Goal: Task Accomplishment & Management: Manage account settings

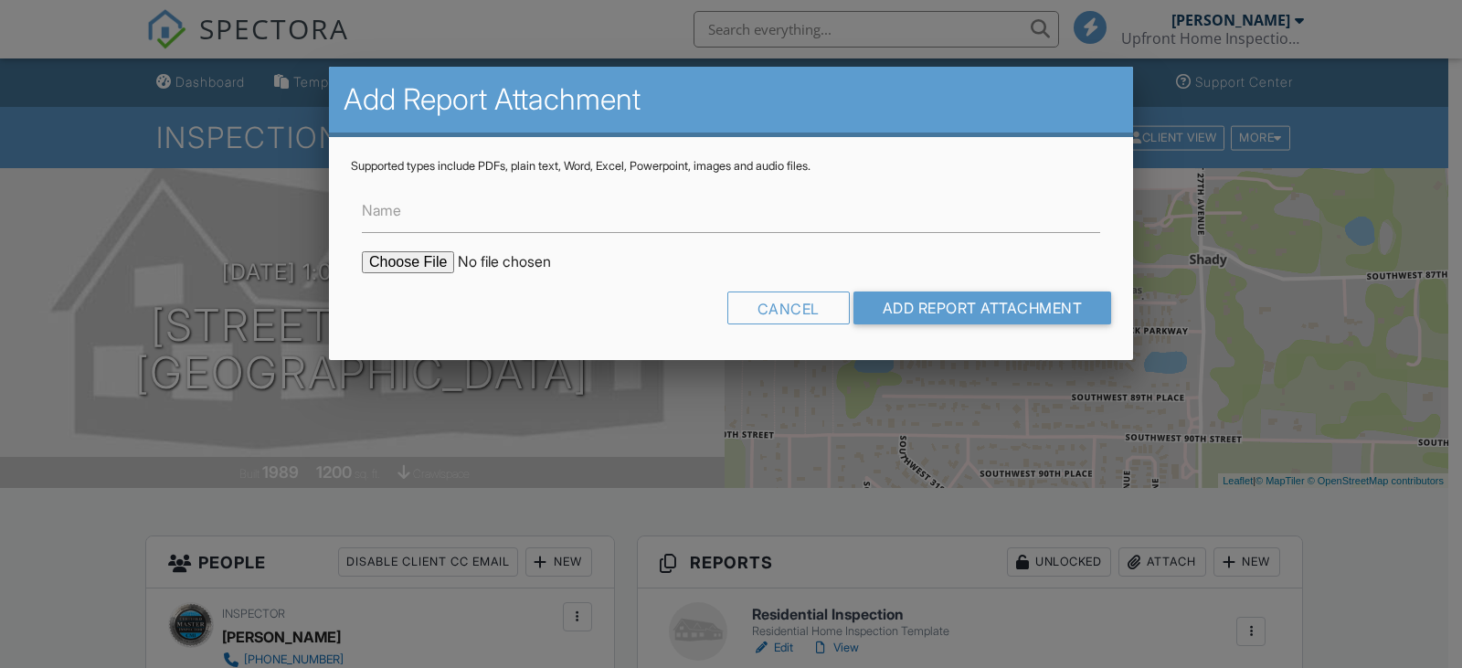
type input "C:\fakepath\UHI 4 Point-JANE DIODATO.pdf"
click at [930, 304] on input "Add Report Attachment" at bounding box center [983, 308] width 259 height 33
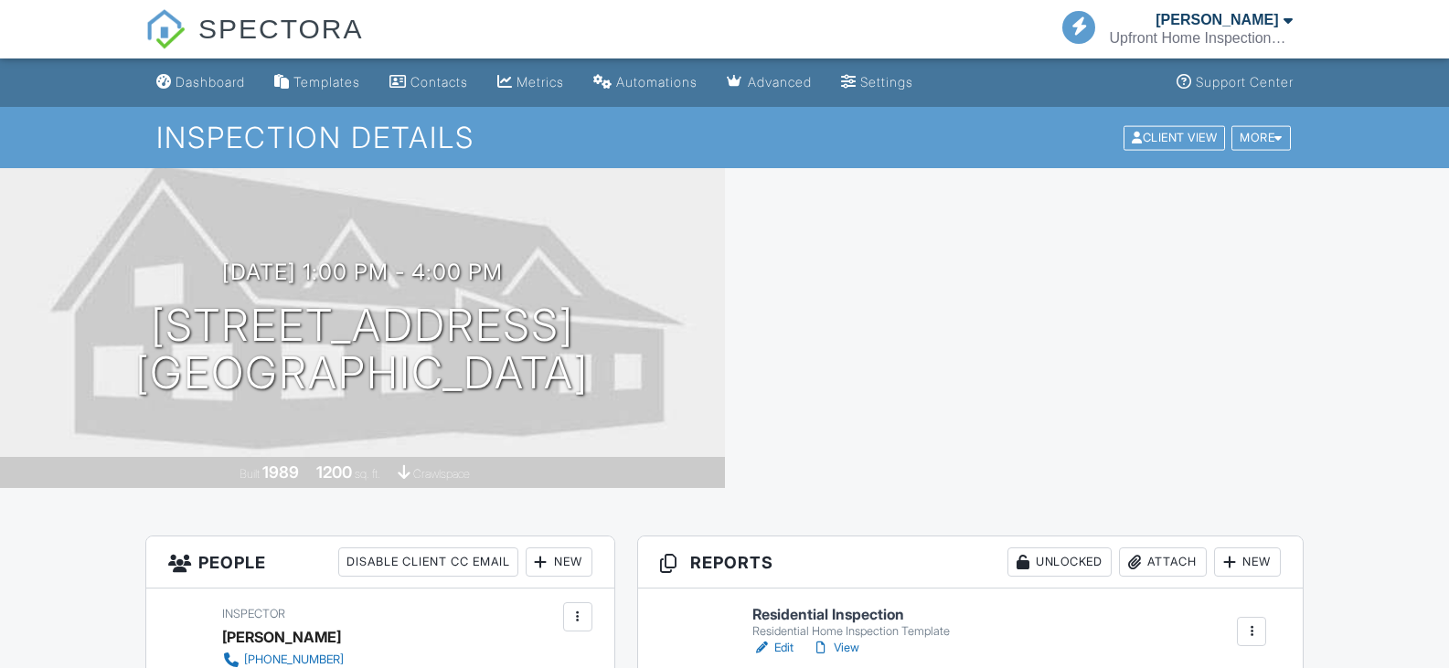
click at [793, 639] on link "Edit" at bounding box center [772, 648] width 41 height 18
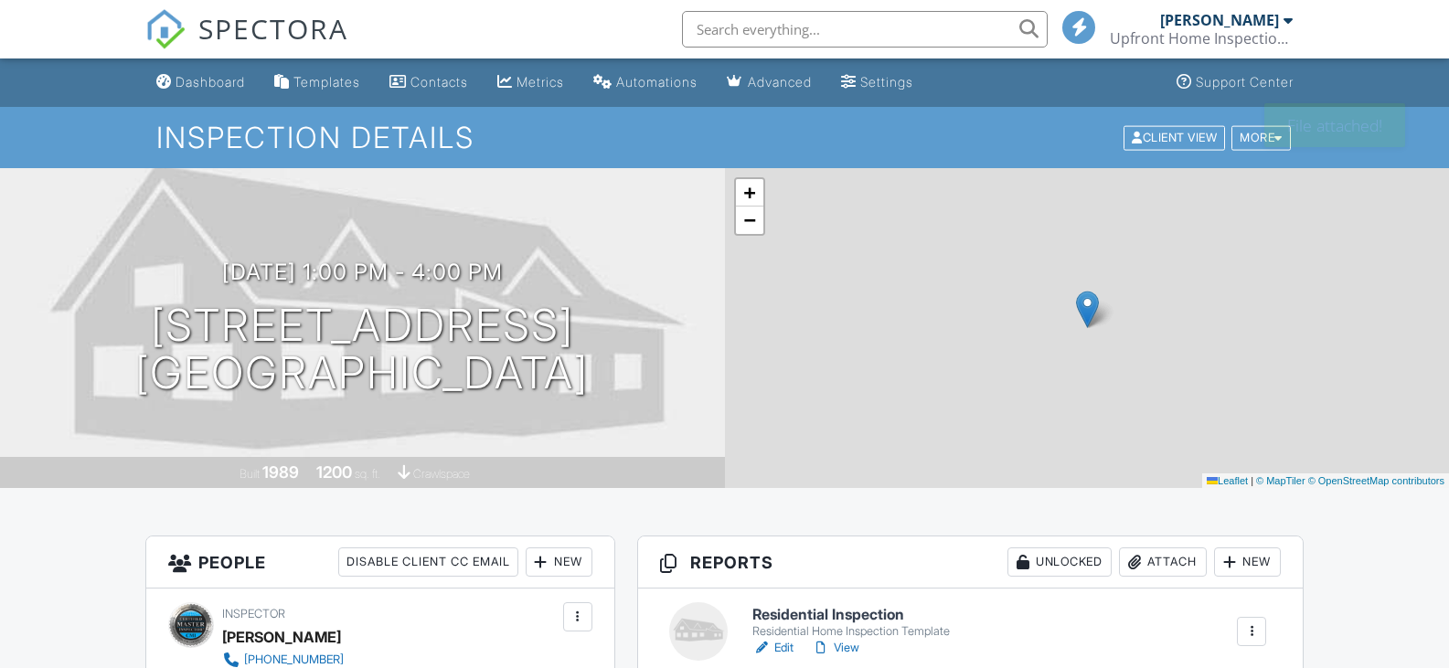
scroll to position [91, 0]
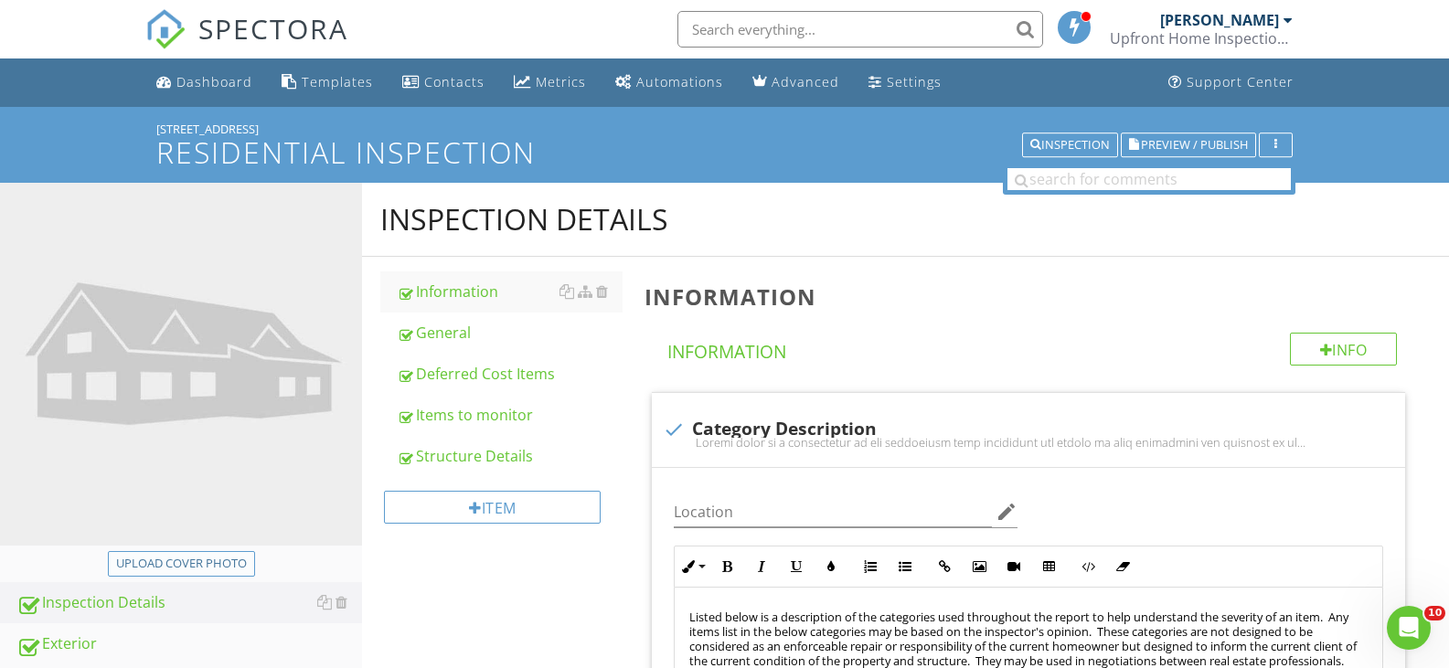
click at [212, 555] on div "Upload cover photo" at bounding box center [181, 564] width 131 height 18
type input "C:\fakepath\2025-7-27-1.jpg"
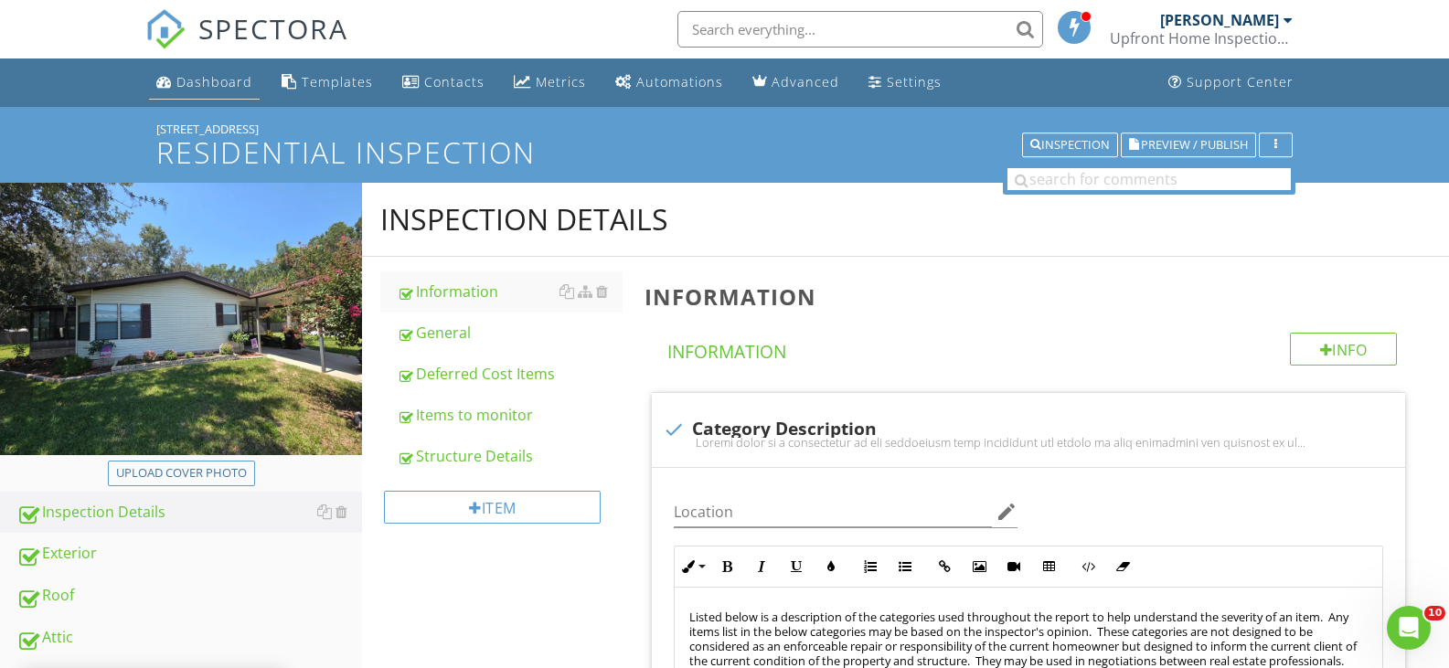
click at [215, 80] on div "Dashboard" at bounding box center [214, 81] width 76 height 17
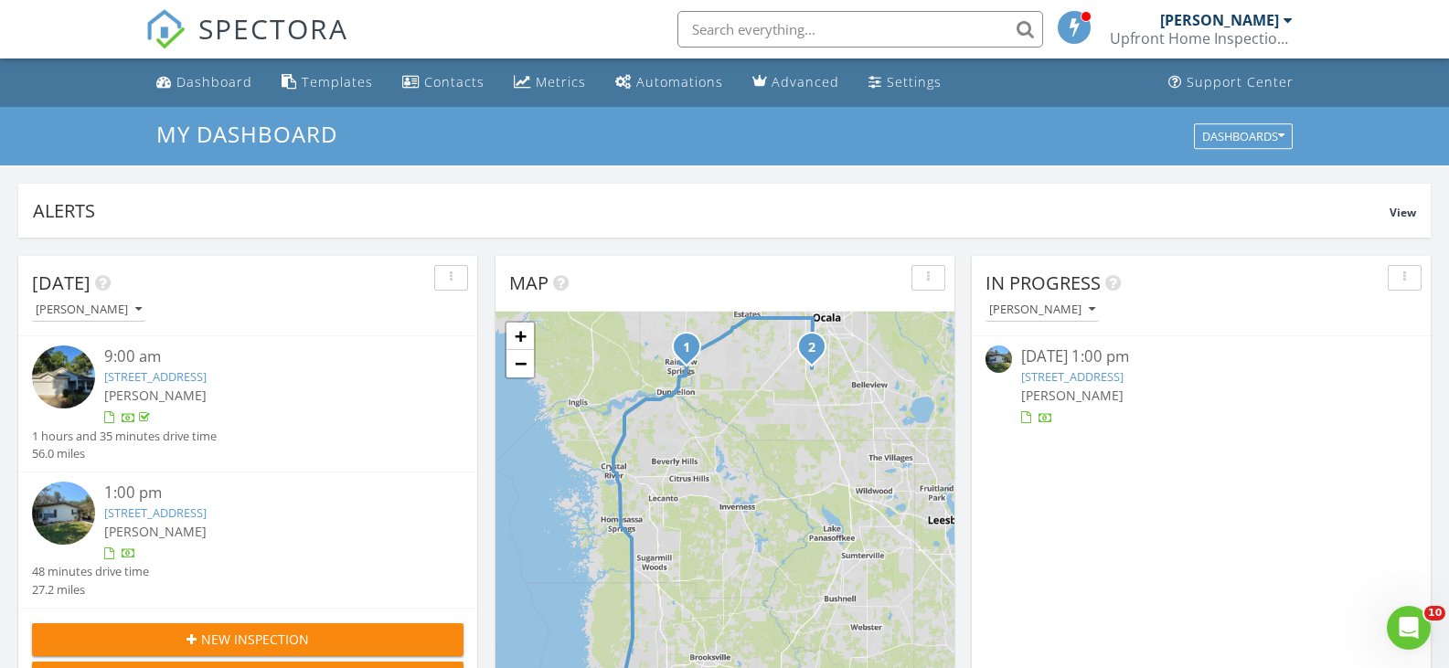
click at [194, 508] on link "8880 SW 27th Ave, Unit A-57, Ocala, FL 34476" at bounding box center [155, 512] width 102 height 16
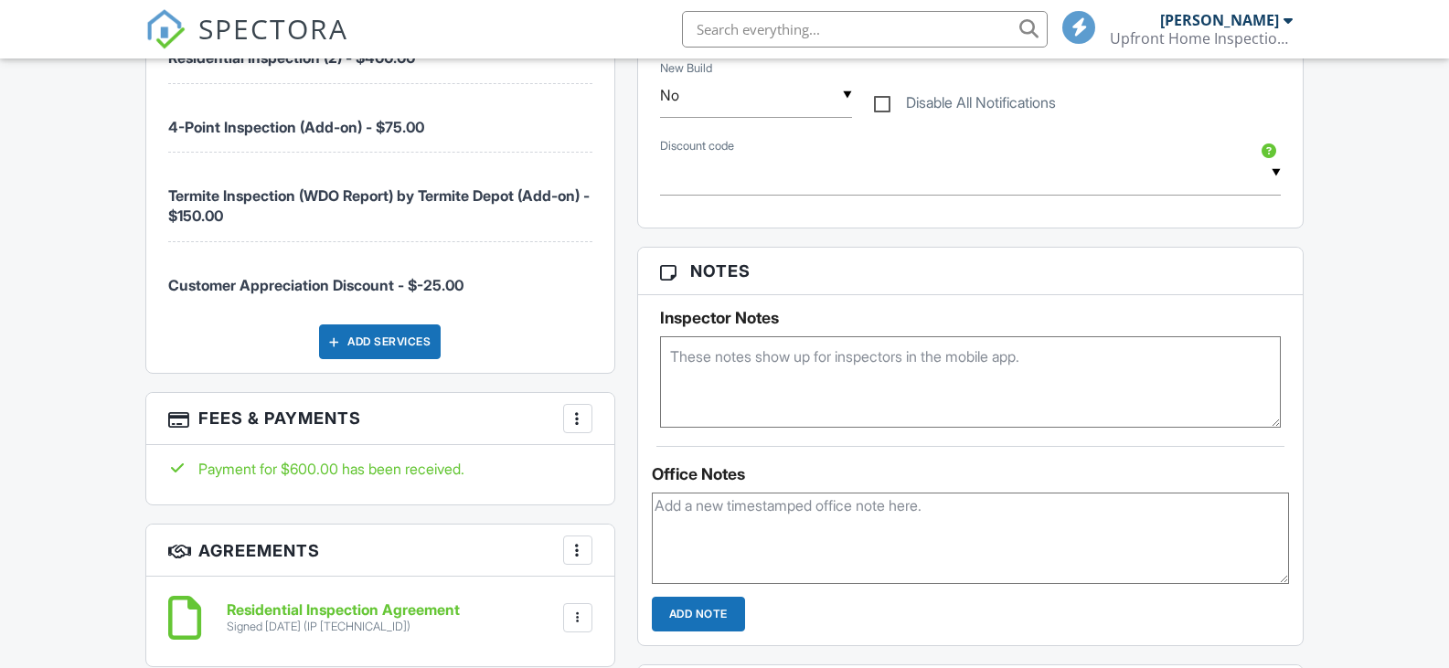
scroll to position [1280, 0]
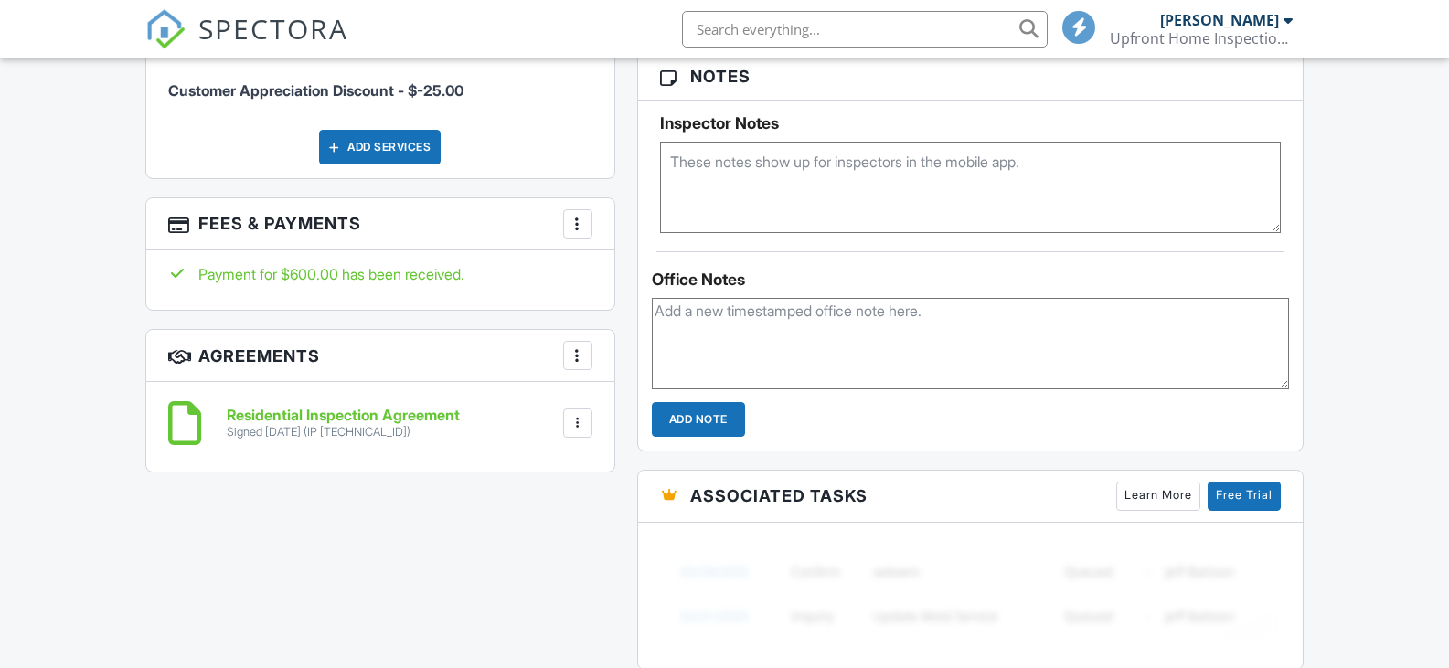
click at [579, 430] on div at bounding box center [577, 423] width 18 height 18
click at [548, 557] on li "Download" at bounding box center [529, 565] width 104 height 46
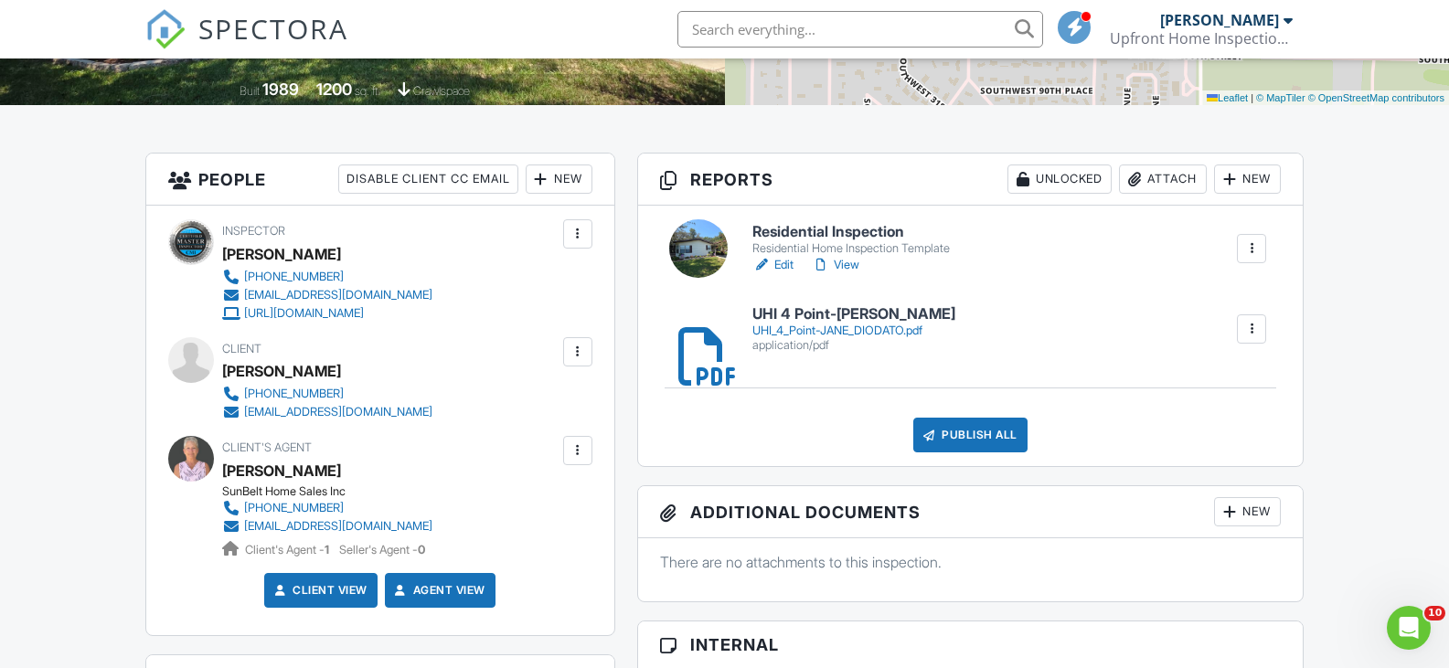
scroll to position [368, 0]
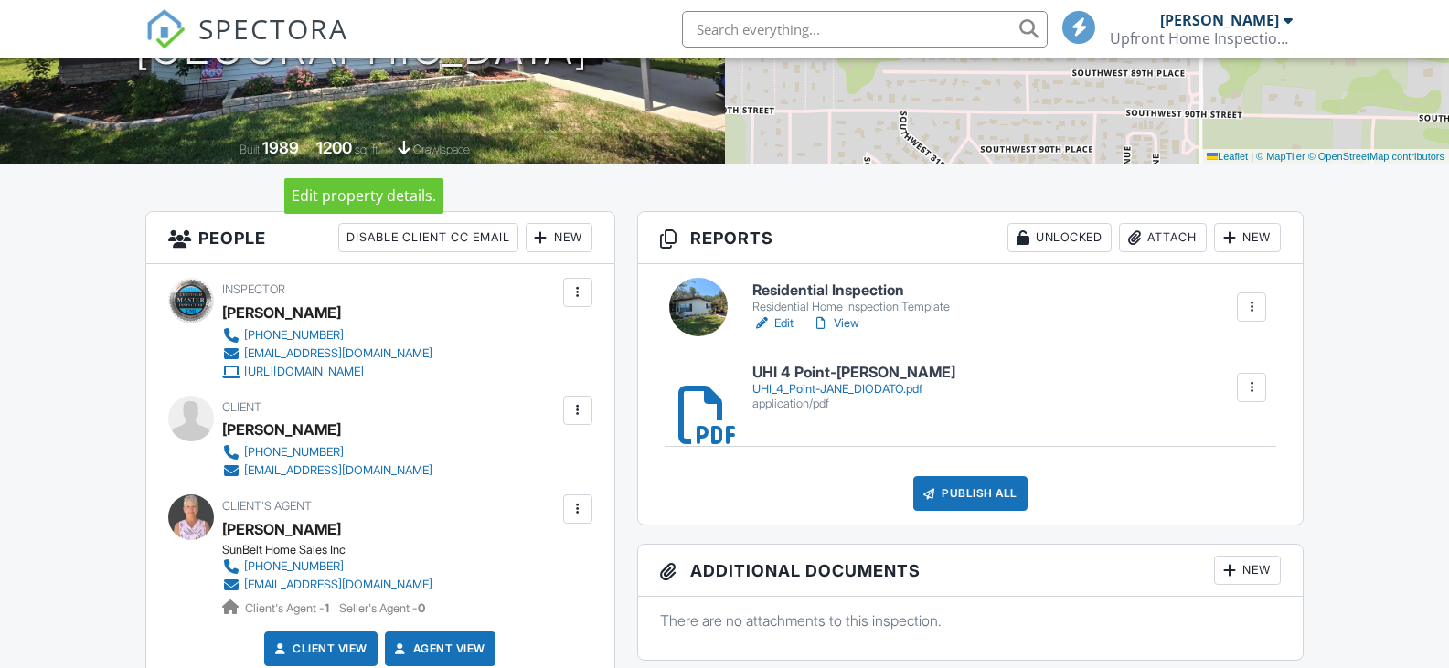
click at [848, 325] on link "View" at bounding box center [836, 323] width 48 height 18
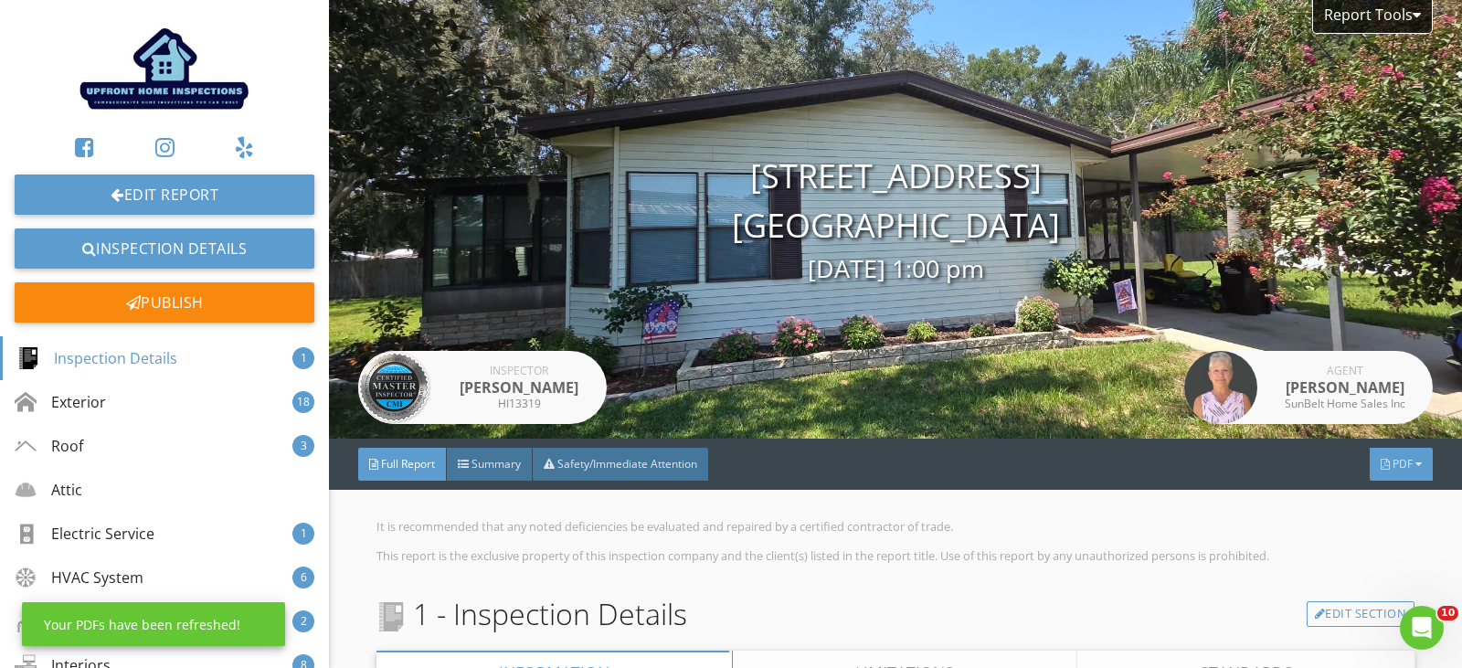
click at [1393, 459] on span "PDF" at bounding box center [1403, 464] width 20 height 16
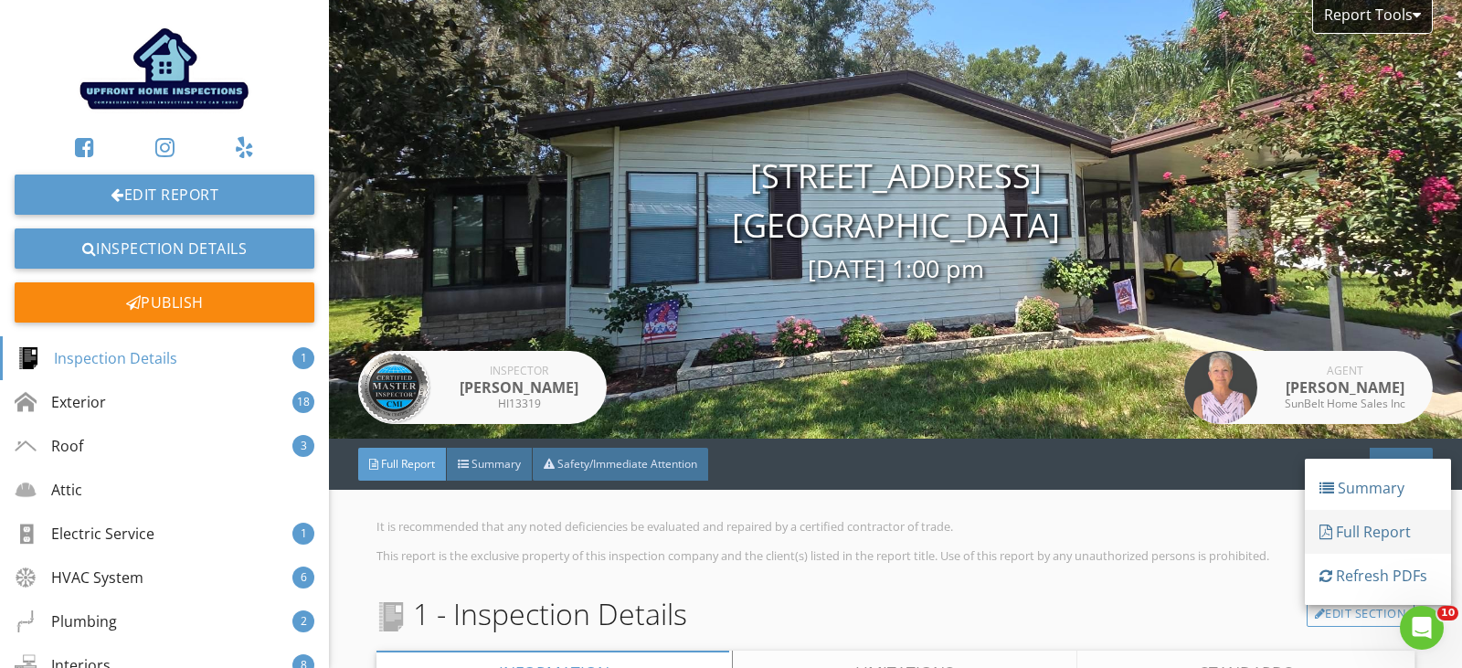
click at [1363, 530] on div "Full Report" at bounding box center [1378, 532] width 117 height 22
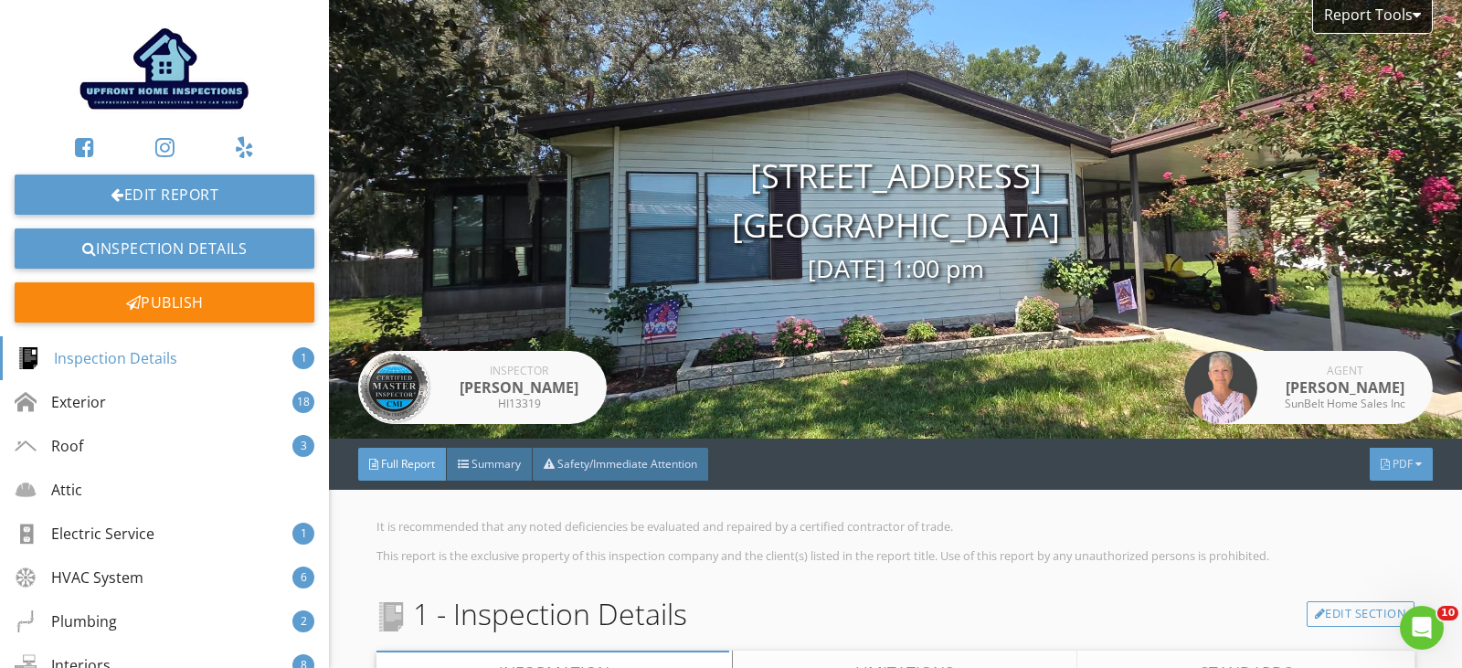
click at [1416, 464] on div at bounding box center [1419, 464] width 6 height 11
click at [1386, 494] on div "Summary" at bounding box center [1378, 494] width 117 height 22
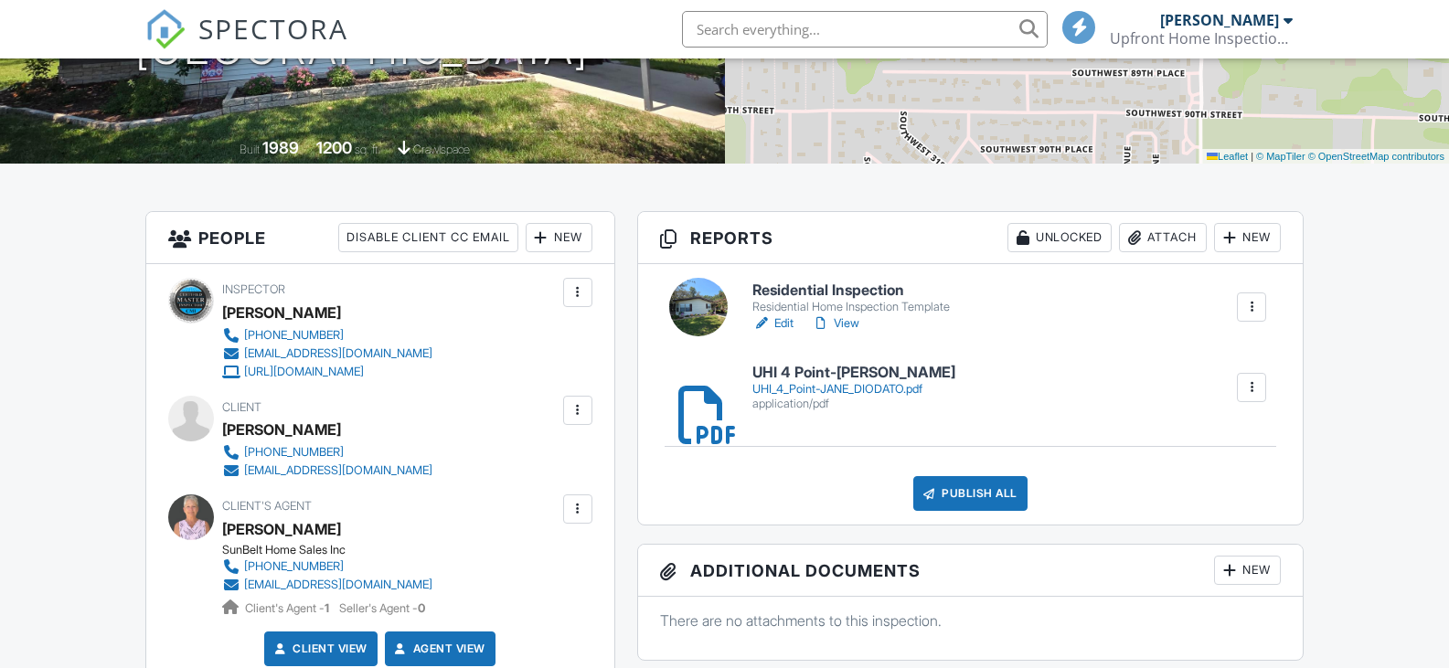
click at [1003, 497] on div "Publish All" at bounding box center [970, 493] width 114 height 35
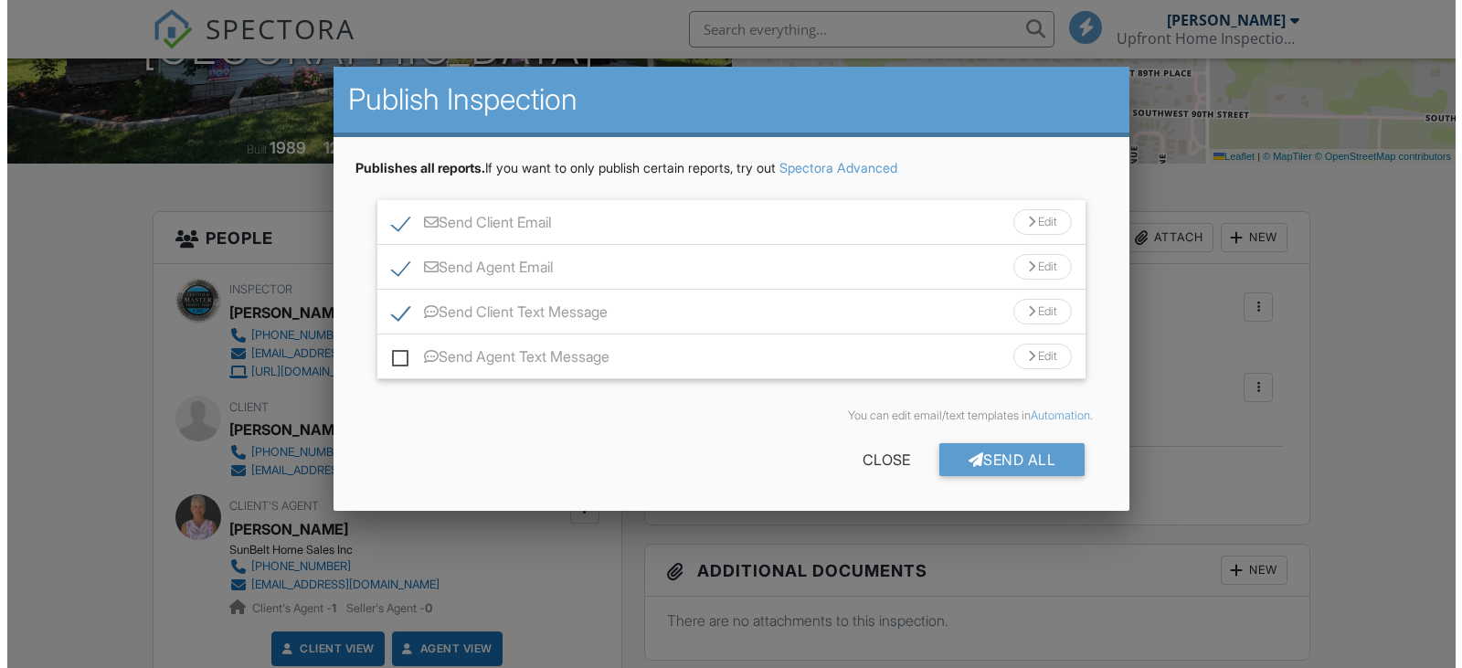
scroll to position [368, 0]
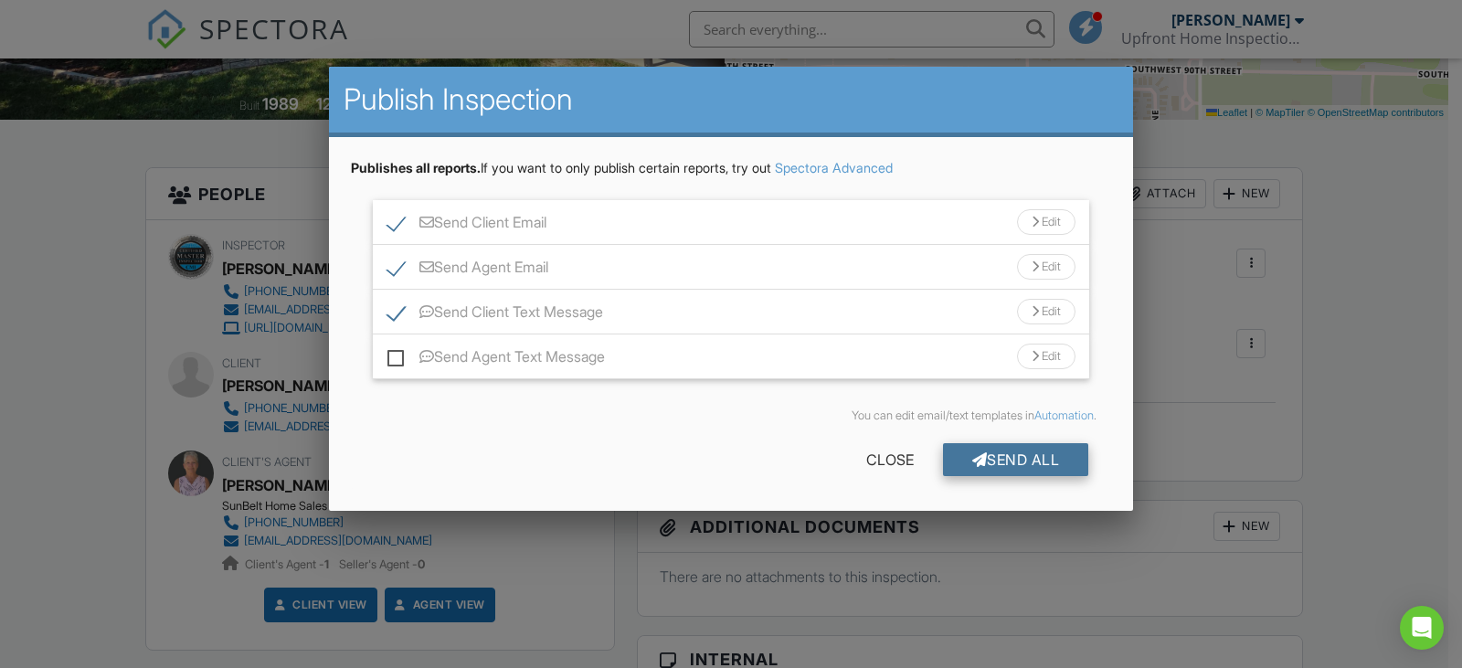
click at [1020, 456] on div "Send All" at bounding box center [1016, 459] width 146 height 33
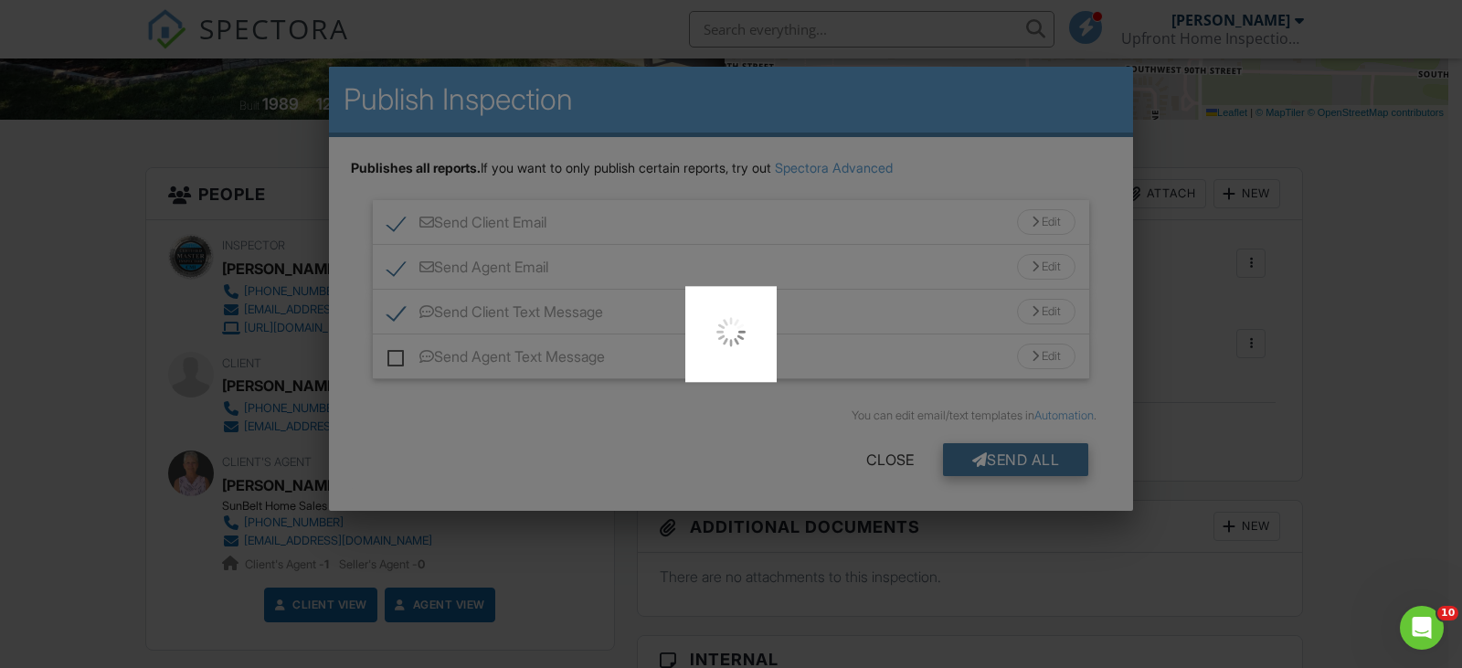
scroll to position [0, 0]
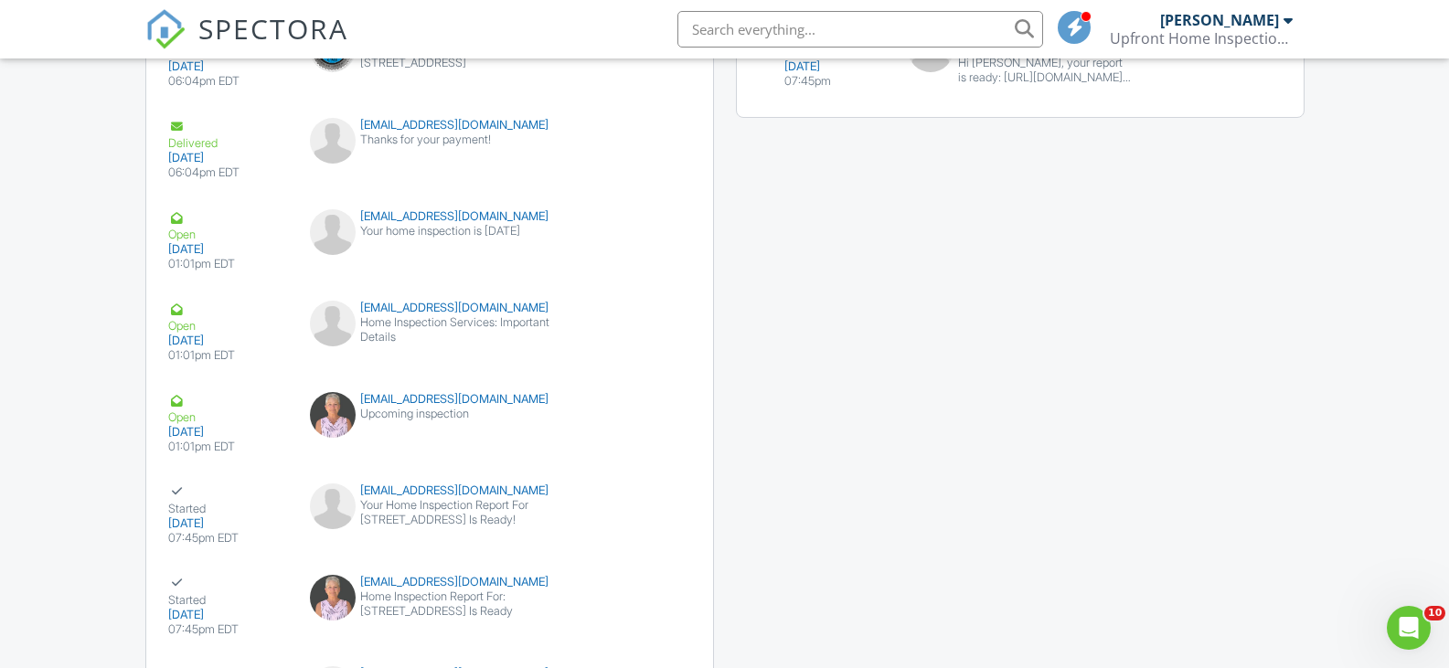
scroll to position [2742, 0]
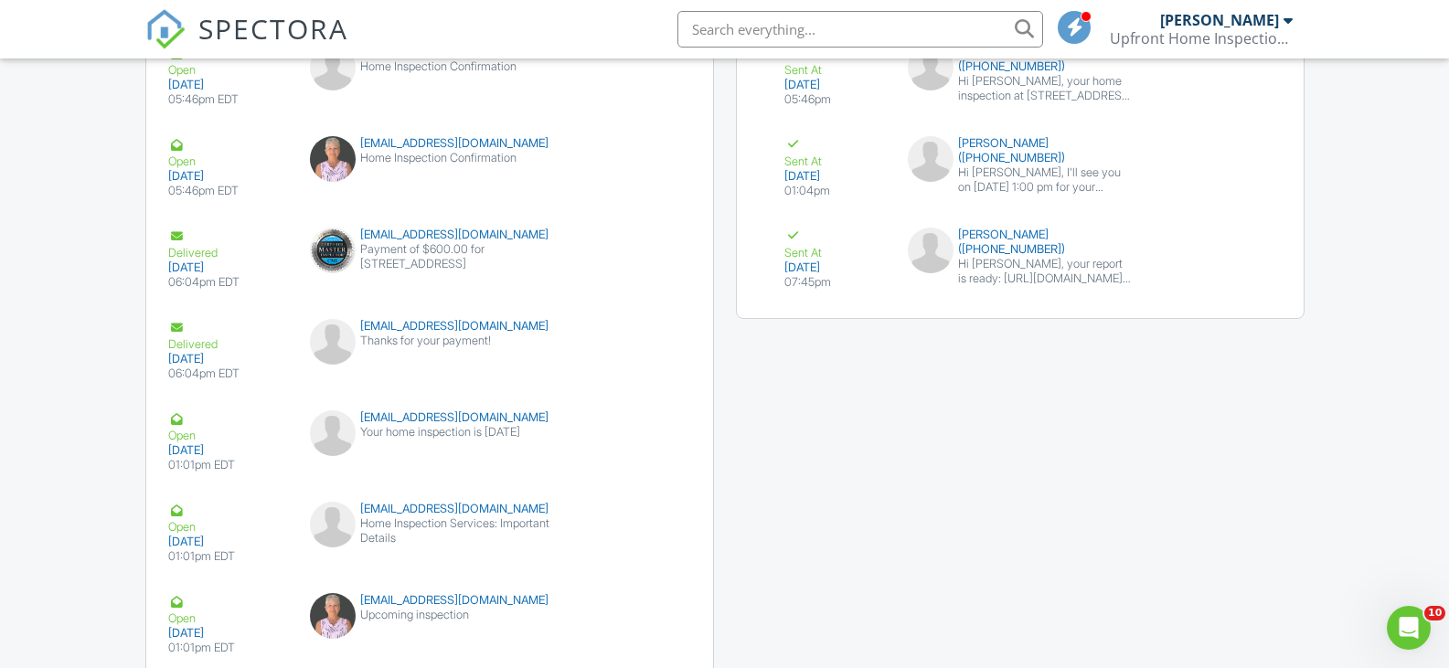
drag, startPoint x: 1455, startPoint y: 169, endPoint x: 1461, endPoint y: 293, distance: 124.5
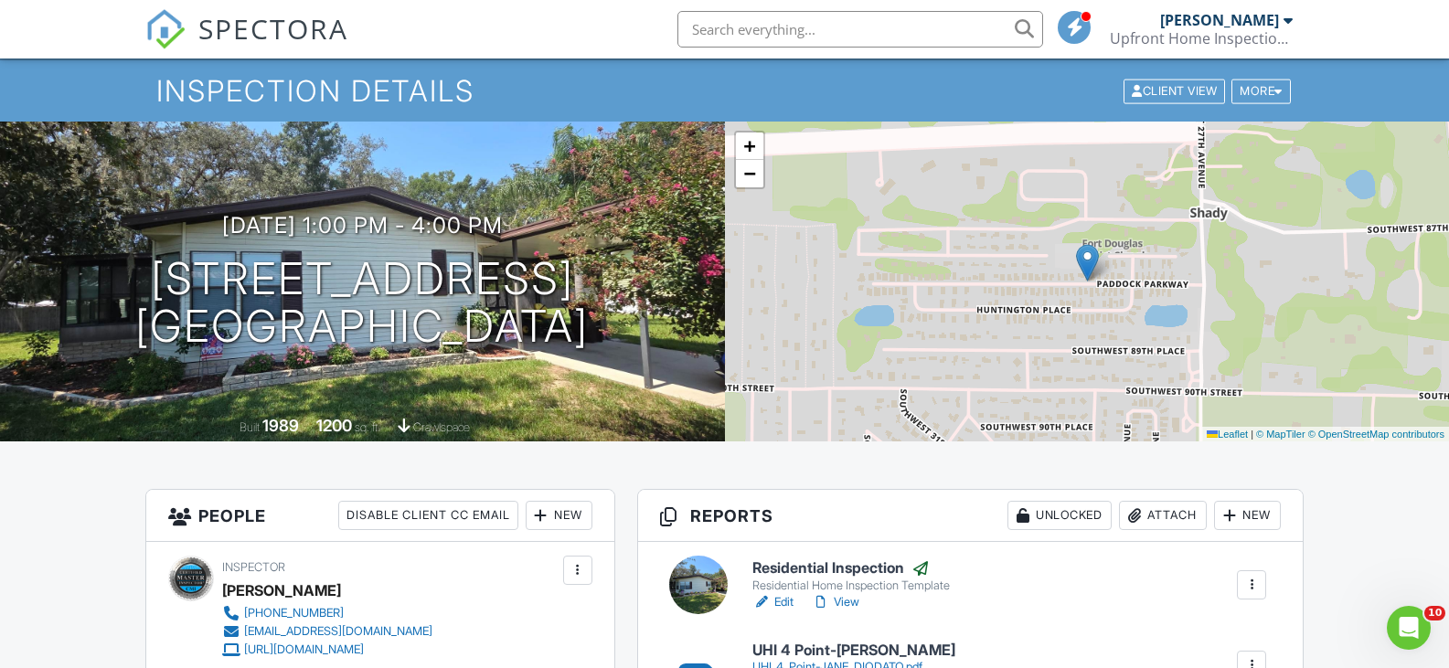
scroll to position [0, 0]
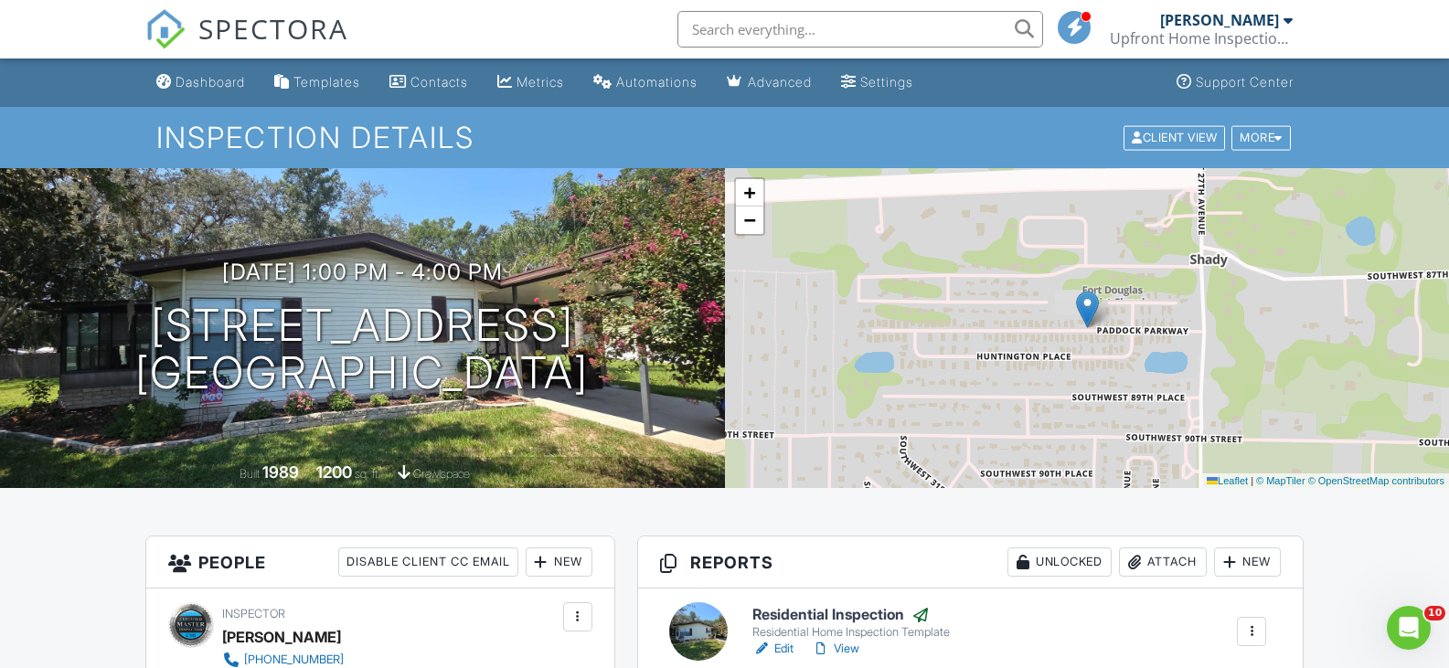
click at [696, 74] on div "Automations" at bounding box center [656, 82] width 81 height 16
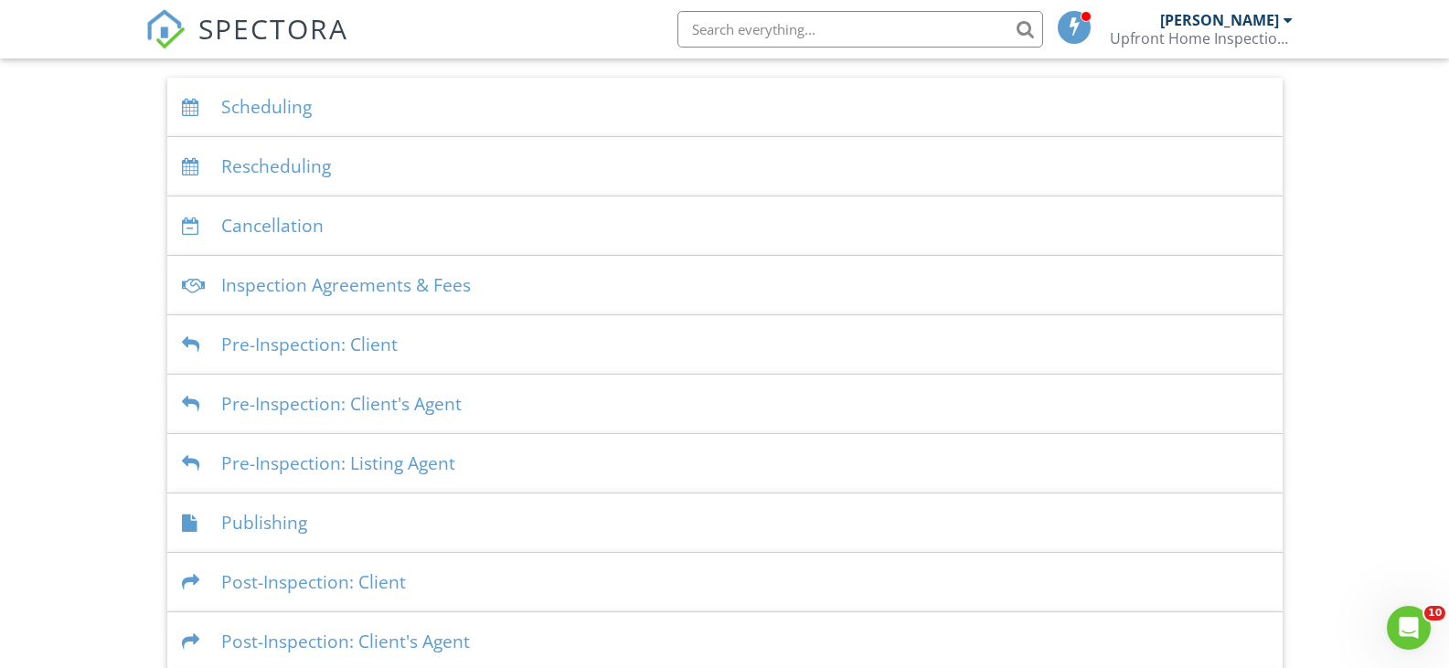
scroll to position [366, 0]
click at [307, 575] on div "Post-Inspection: Client" at bounding box center [724, 578] width 1115 height 59
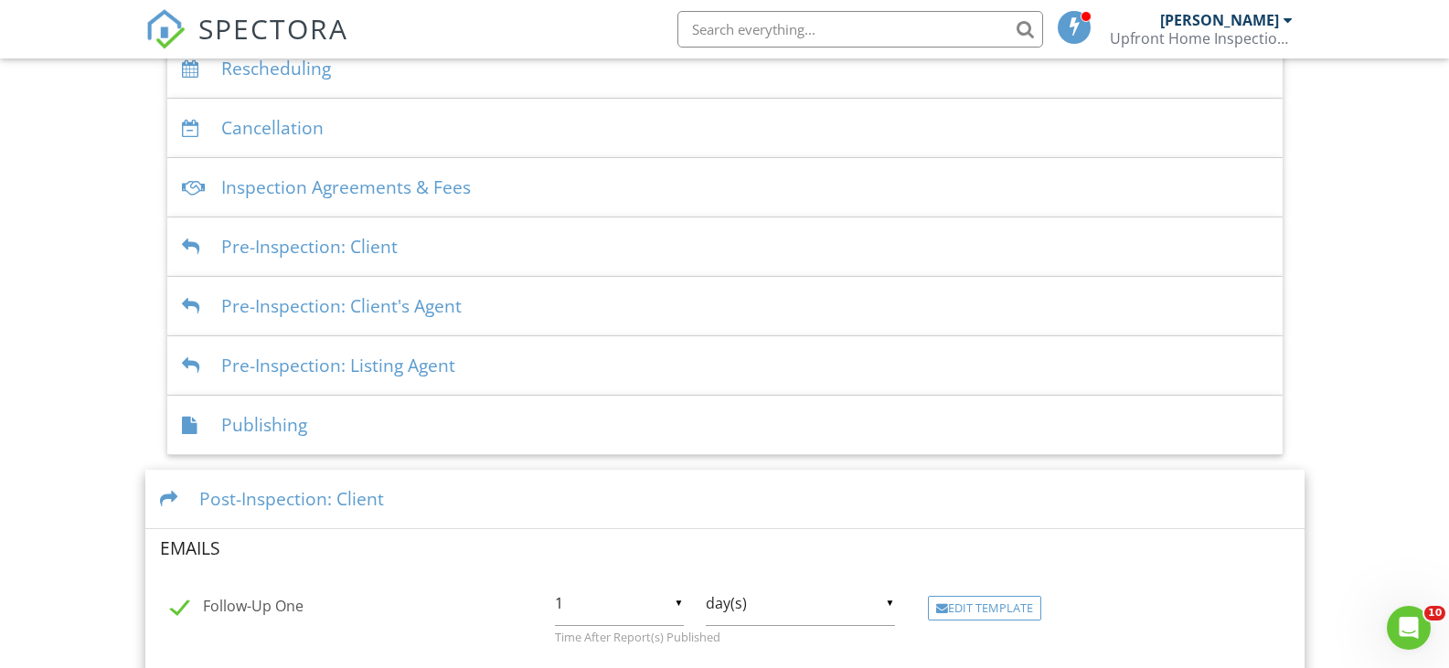
scroll to position [548, 0]
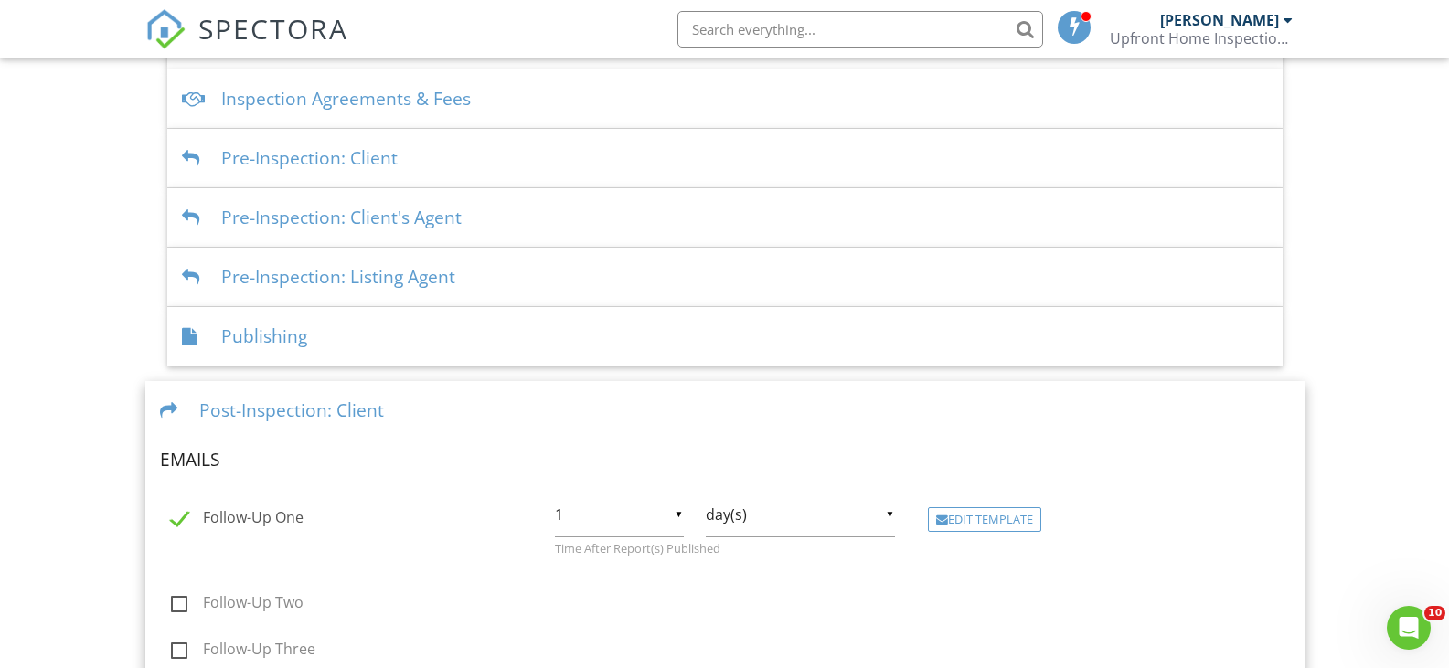
click at [668, 512] on input "1" at bounding box center [619, 515] width 129 height 45
click at [611, 550] on span "2" at bounding box center [619, 561] width 129 height 46
type input "2"
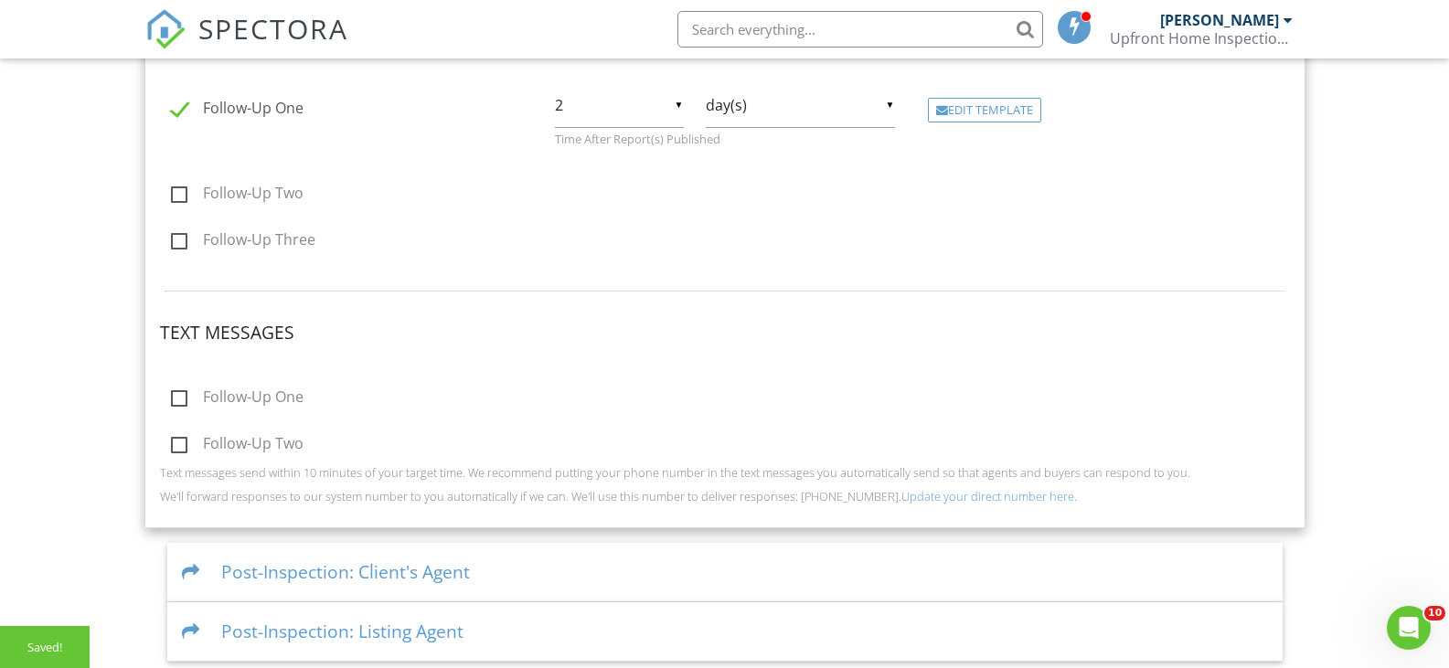
scroll to position [966, 0]
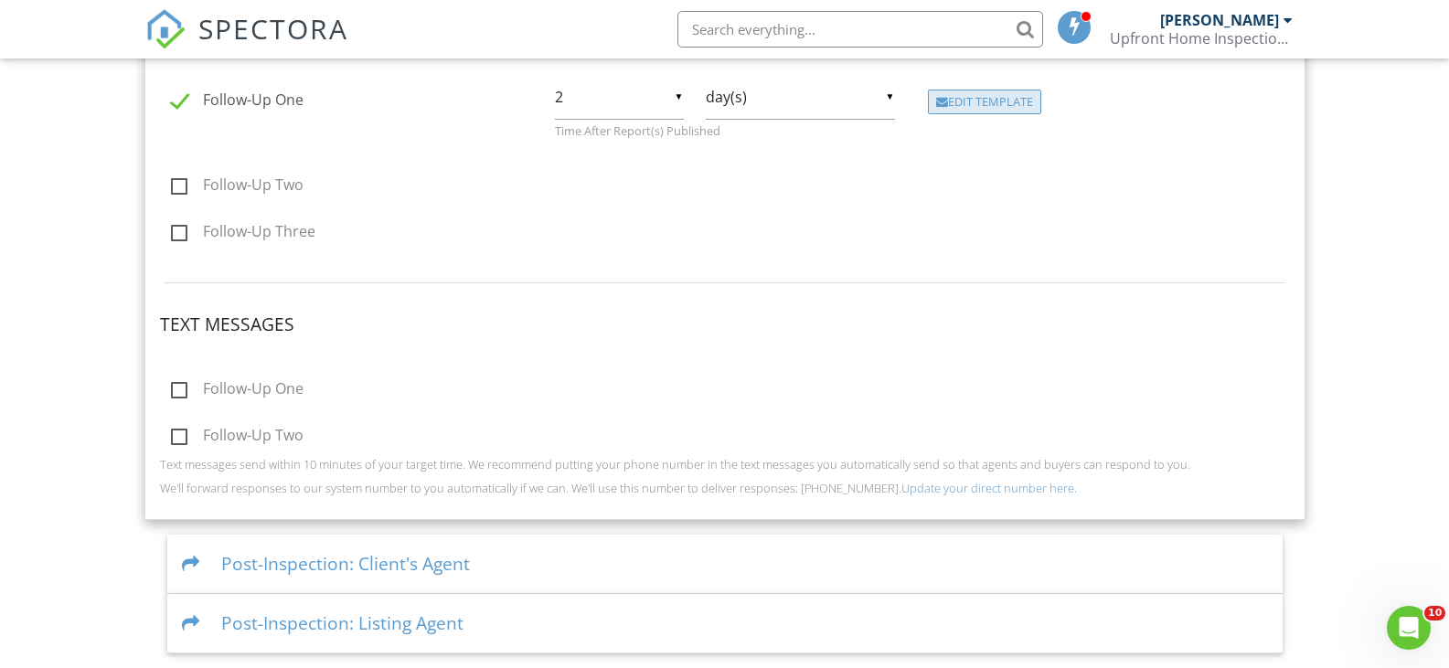
click at [962, 100] on div "Edit Template" at bounding box center [984, 103] width 113 height 26
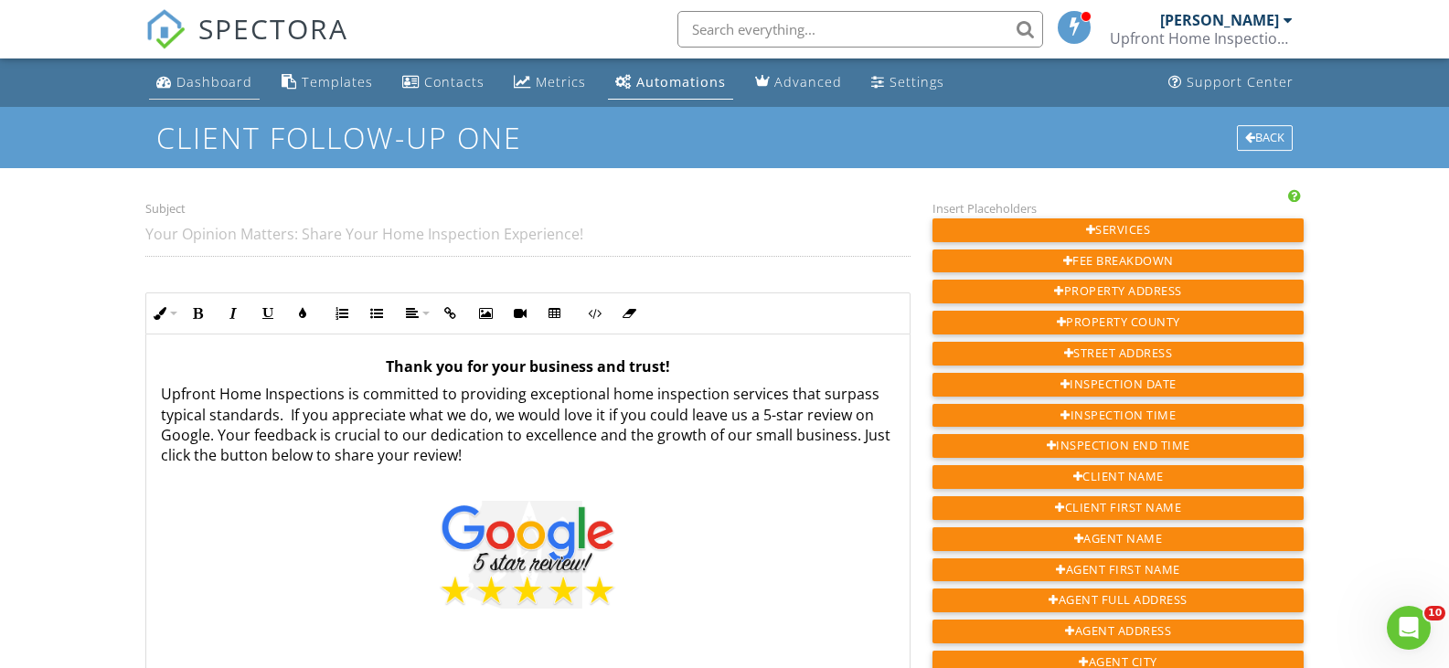
click at [166, 80] on div "Dashboard" at bounding box center [164, 81] width 16 height 15
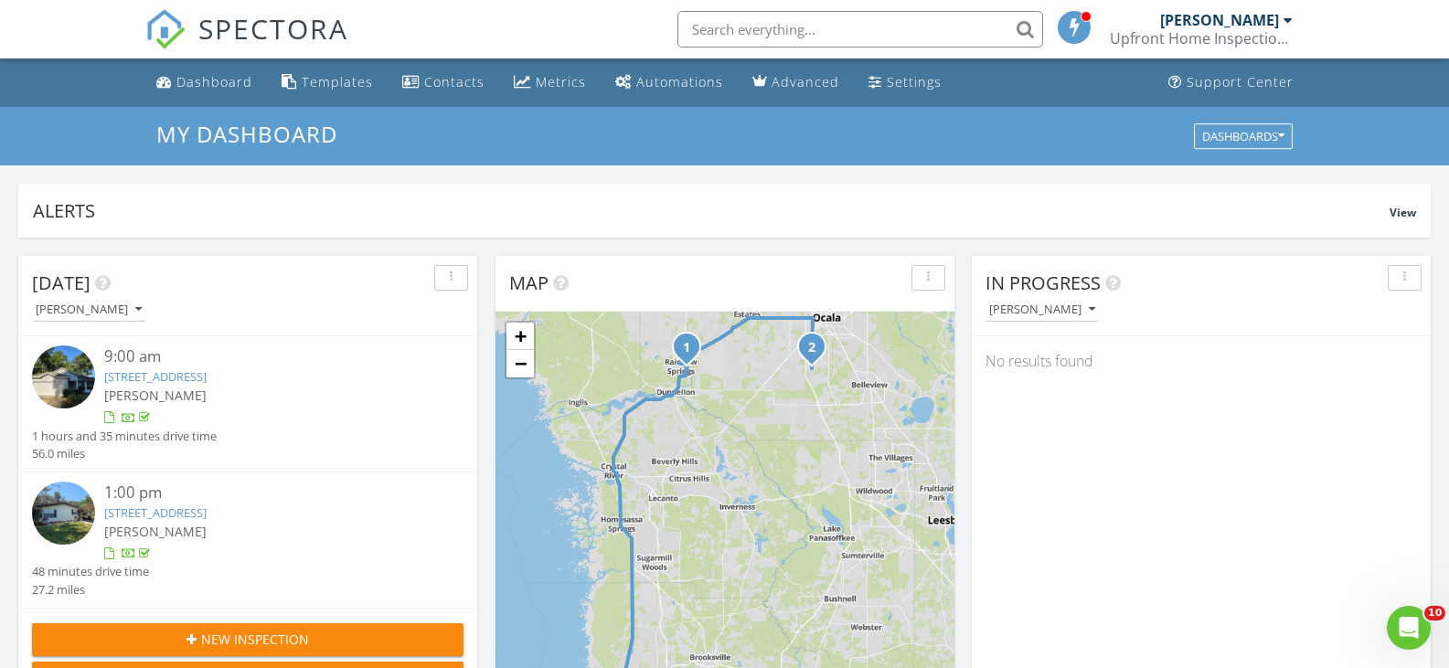
click at [207, 377] on link "[STREET_ADDRESS]" at bounding box center [155, 376] width 102 height 16
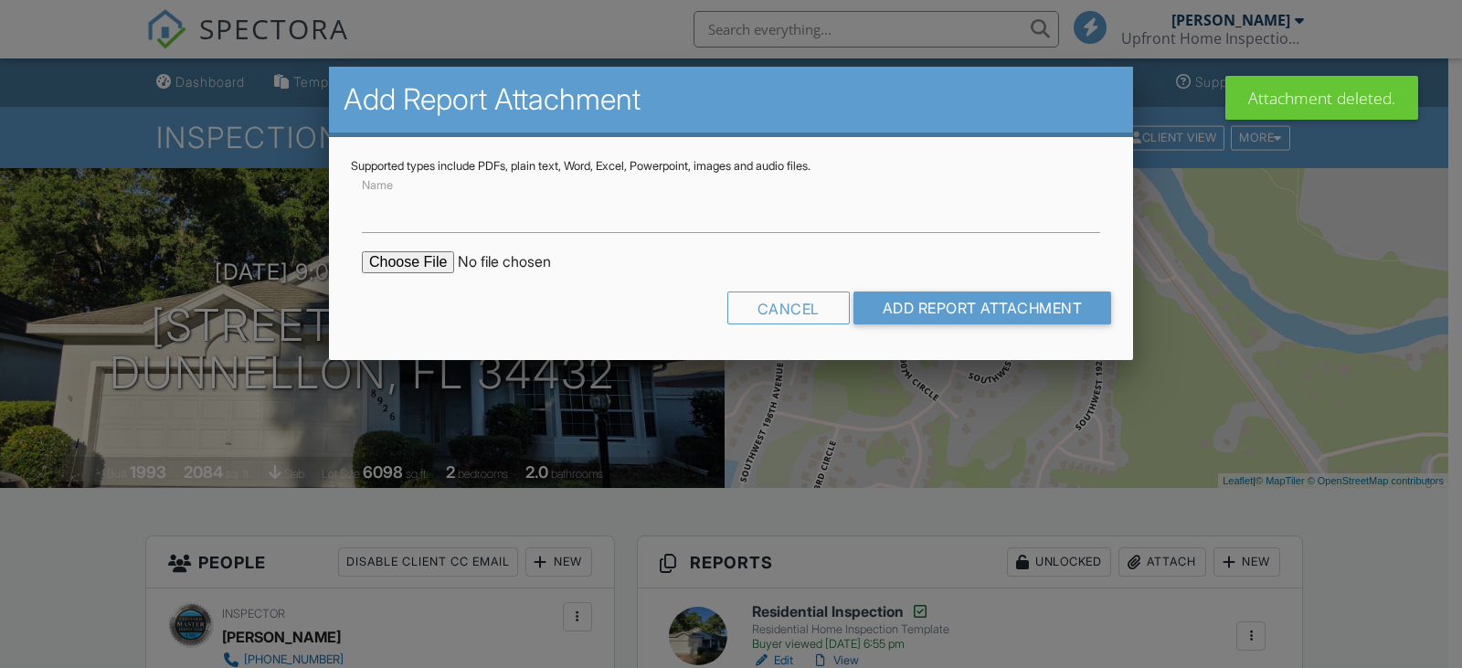
click at [428, 261] on input "file" at bounding box center [517, 262] width 311 height 22
type input "Wind Mitigation"
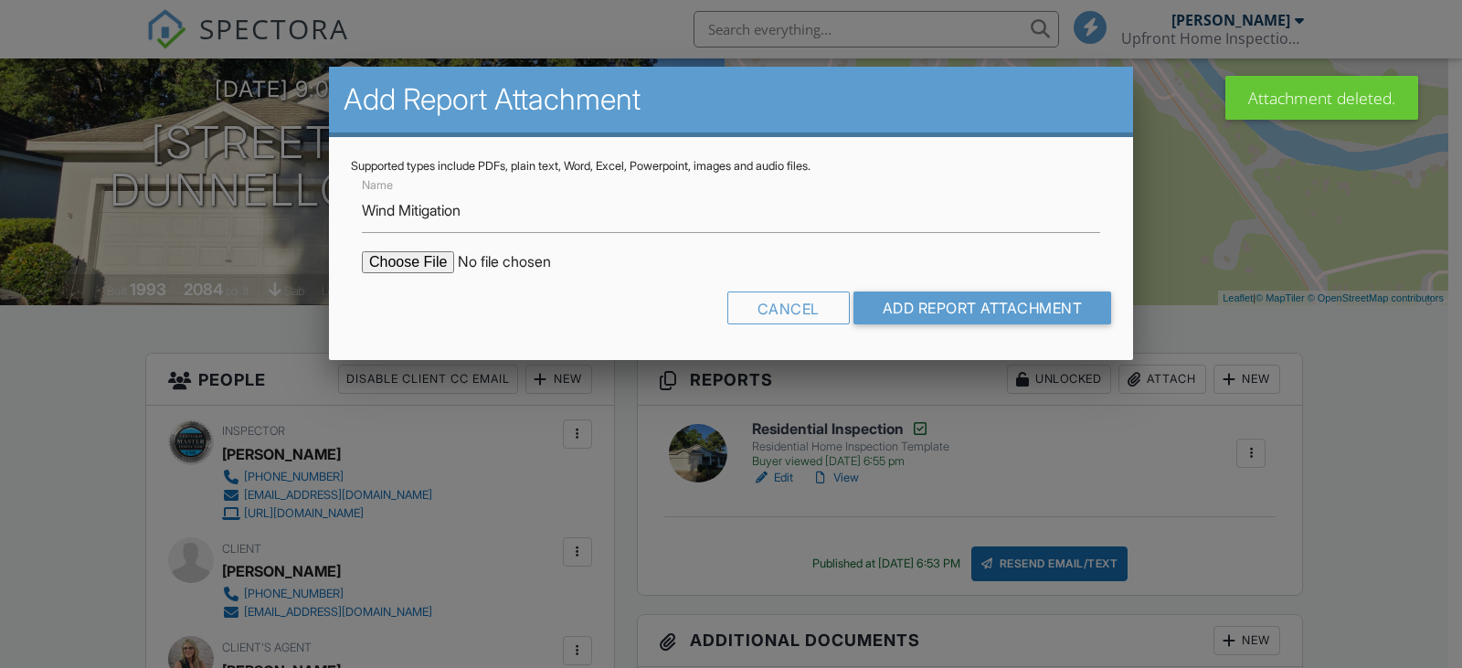
type input "C:\fakepath\UHI Wind Mitigation- WAYNE DeMEYERE.pdf"
click at [931, 311] on input "Add Report Attachment" at bounding box center [983, 308] width 259 height 33
